Goal: Find specific page/section: Find specific page/section

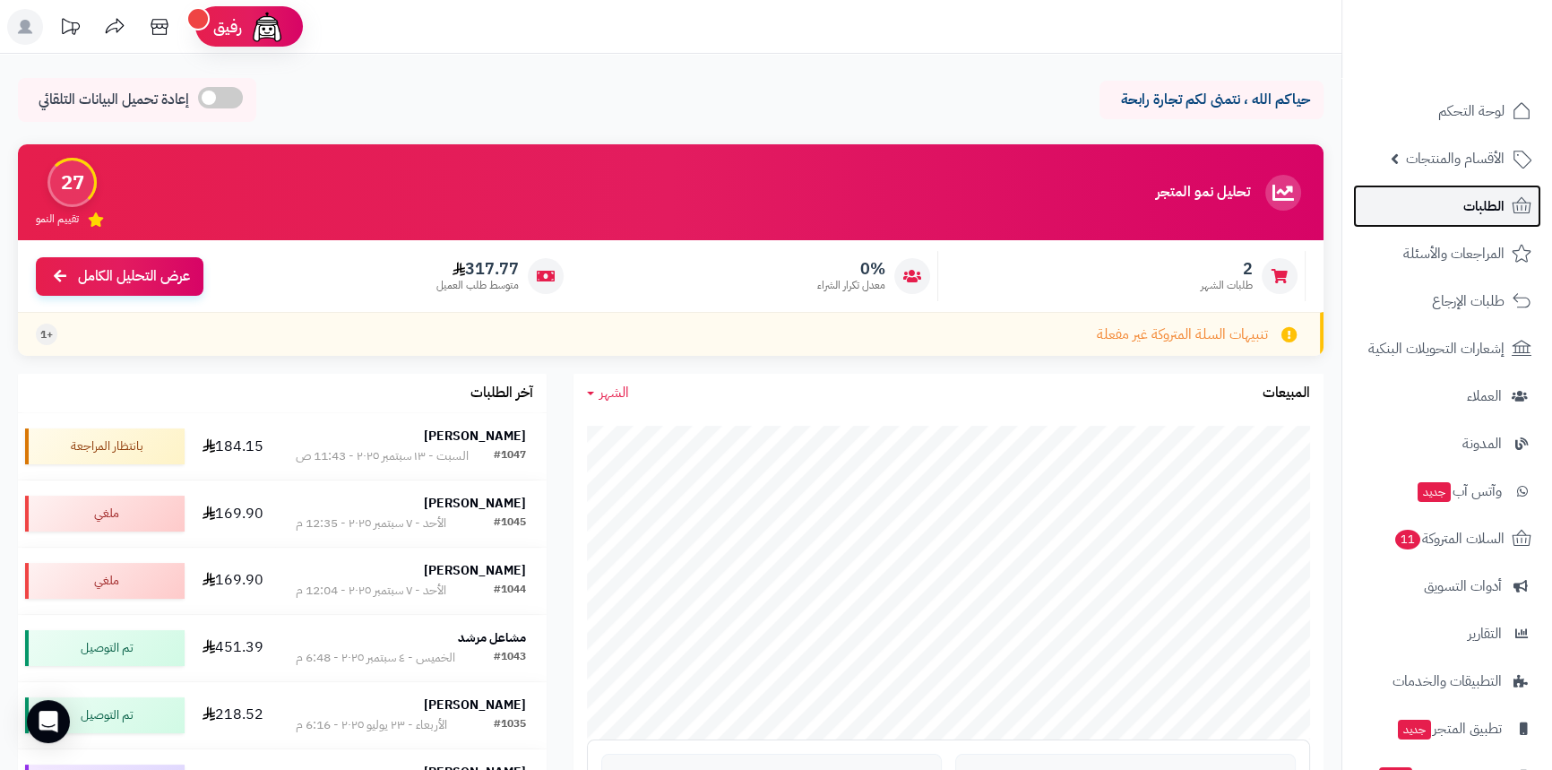
click at [1457, 199] on link "الطلبات" at bounding box center [1447, 206] width 188 height 43
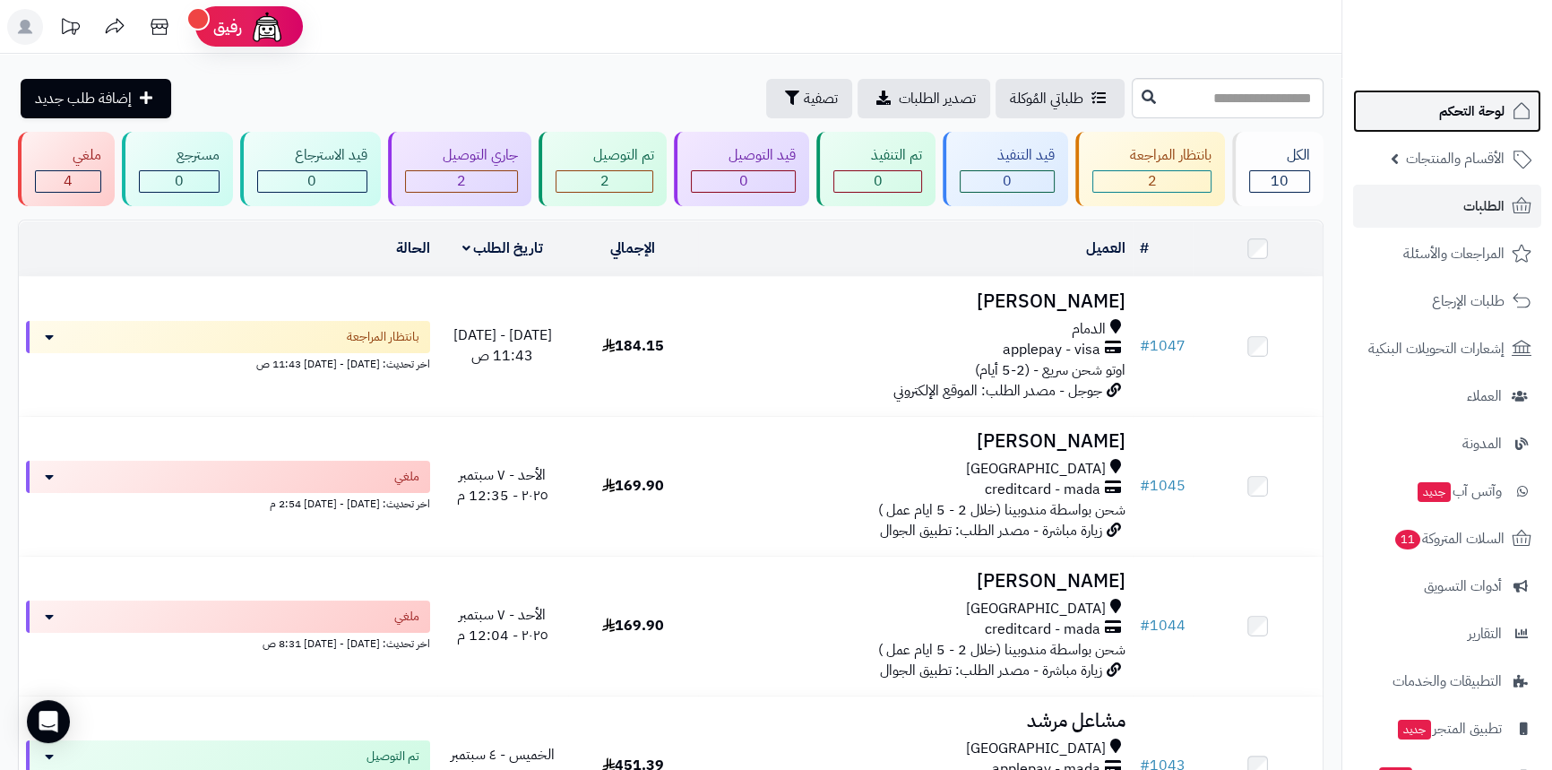
click at [1443, 118] on span "لوحة التحكم" at bounding box center [1471, 111] width 65 height 25
